Goal: Task Accomplishment & Management: Use online tool/utility

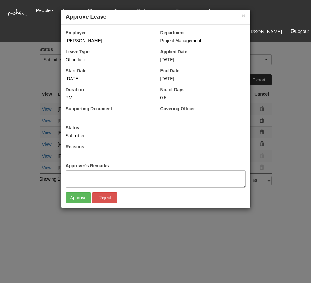
select select "50"
click at [73, 199] on input "Approve" at bounding box center [78, 197] width 25 height 11
select select "50"
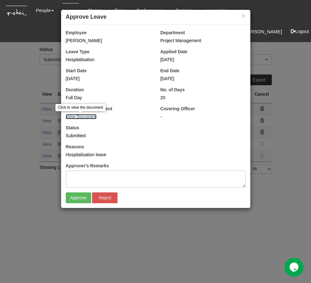
click at [85, 117] on link "View Document" at bounding box center [81, 116] width 31 height 5
click at [102, 144] on div "Reasons Hospitalisation leave" at bounding box center [155, 150] width 189 height 14
drag, startPoint x: 80, startPoint y: 196, endPoint x: 68, endPoint y: 154, distance: 43.5
click at [68, 154] on div "Employee [PERSON_NAME] Department Project Management Leave Type Hospitalisation…" at bounding box center [156, 115] width 180 height 173
click at [80, 197] on input "Approve" at bounding box center [78, 197] width 25 height 11
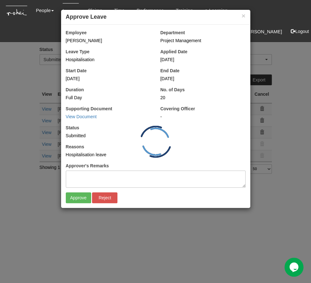
select select "50"
